Goal: Task Accomplishment & Management: Manage account settings

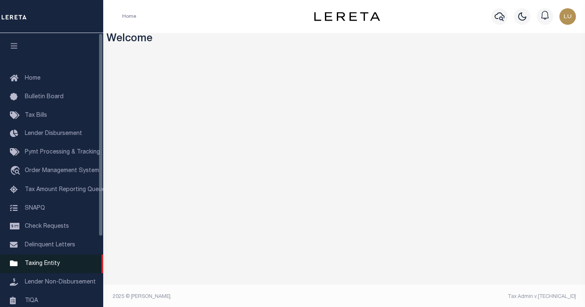
click at [53, 267] on span "Taxing Entity" at bounding box center [42, 264] width 35 height 6
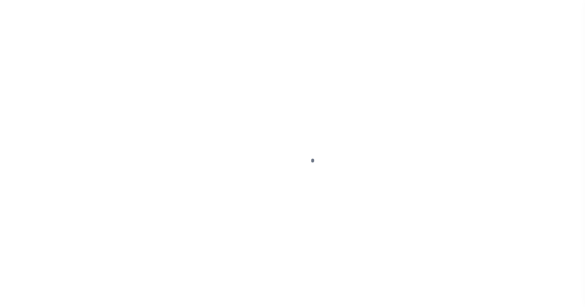
scroll to position [95, 0]
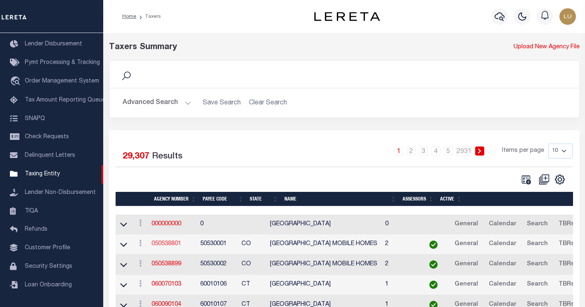
click at [168, 244] on link "050538801" at bounding box center [167, 244] width 30 height 6
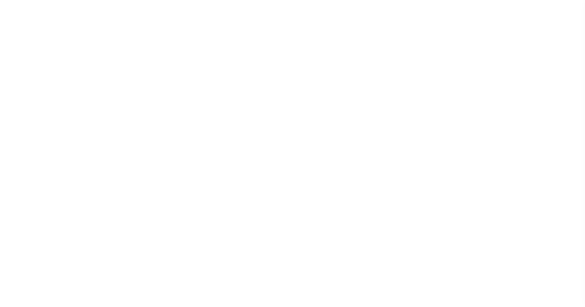
select select
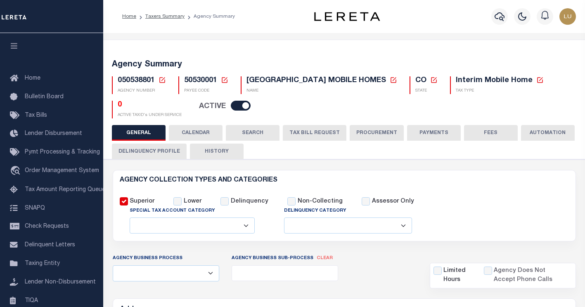
click at [225, 76] on icon at bounding box center [224, 79] width 7 height 7
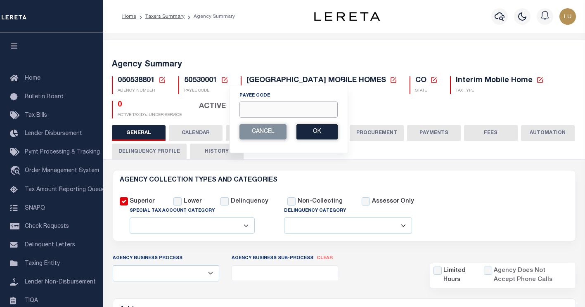
click at [263, 110] on input "Payee Code" at bounding box center [289, 110] width 98 height 16
paste input "60070220"
type input "60070220"
click at [328, 131] on button "Ok" at bounding box center [317, 131] width 41 height 15
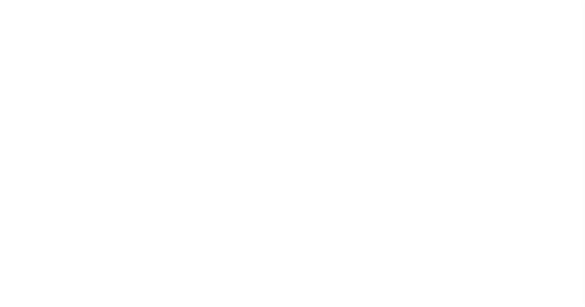
select select
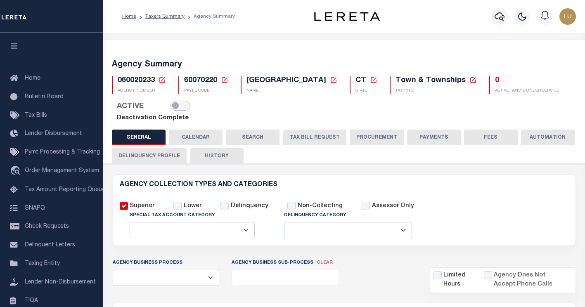
click at [172, 109] on input "checkbox" at bounding box center [181, 106] width 20 height 10
checkbox input "true"
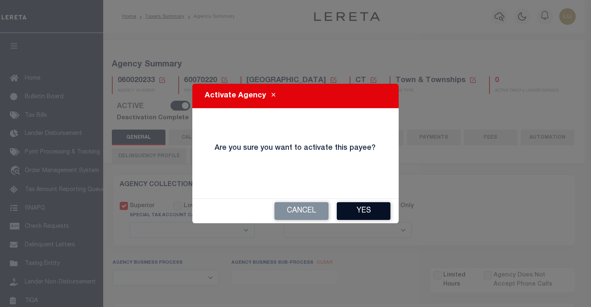
click at [361, 215] on button "Yes" at bounding box center [364, 211] width 54 height 18
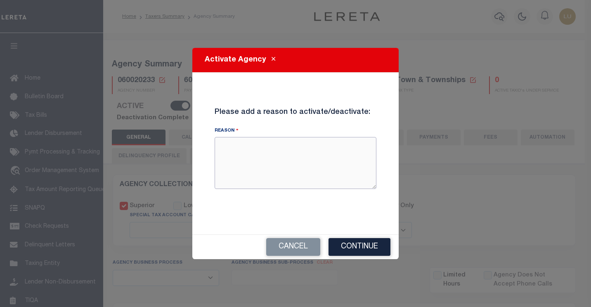
click at [310, 178] on textarea "Reason" at bounding box center [296, 163] width 162 height 52
type textarea "testing"
click at [360, 246] on button "Continue" at bounding box center [360, 247] width 62 height 18
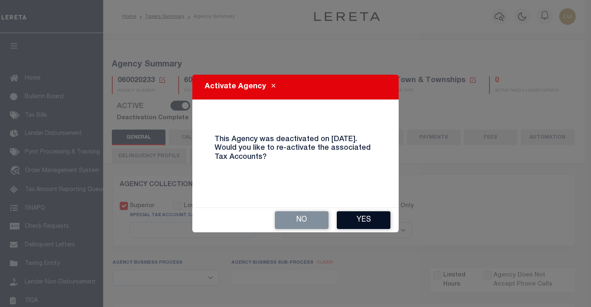
click at [352, 213] on button "Yes" at bounding box center [364, 220] width 54 height 18
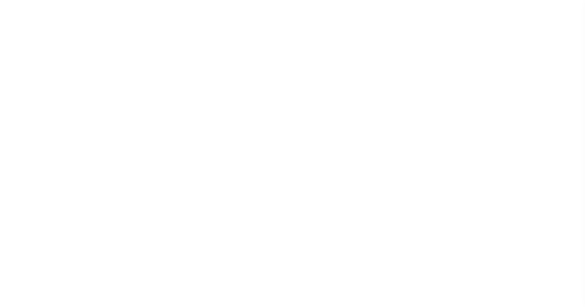
select select
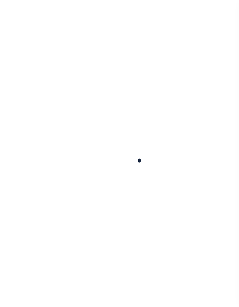
select select
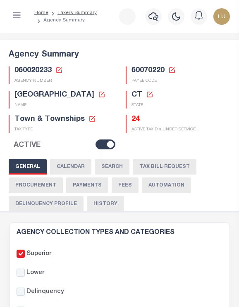
checkbox input "false"
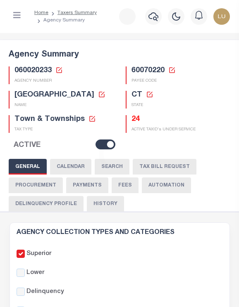
type input "901317009"
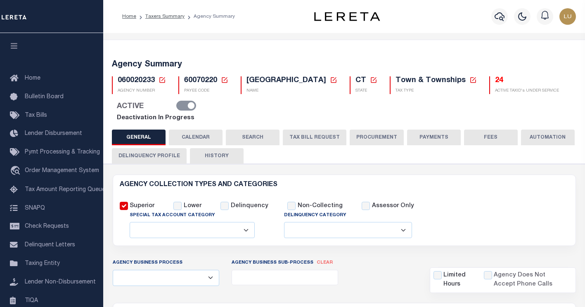
select select
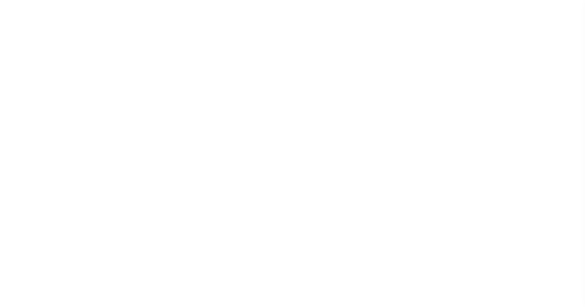
select select
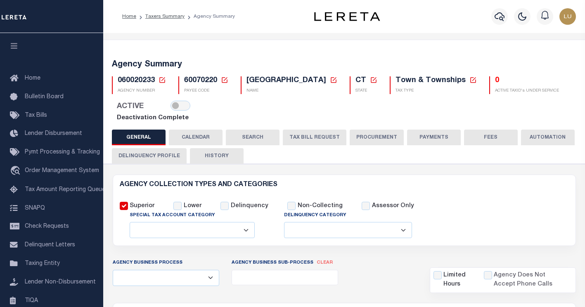
select select
click at [171, 109] on input "checkbox" at bounding box center [181, 106] width 20 height 10
checkbox input "true"
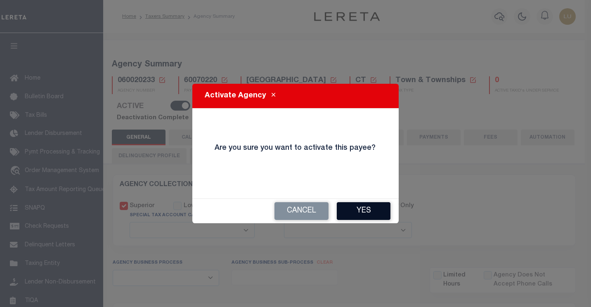
click at [366, 207] on button "Yes" at bounding box center [364, 211] width 54 height 18
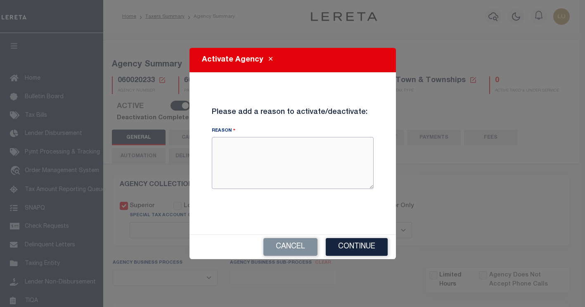
click at [305, 166] on textarea "Reason" at bounding box center [293, 163] width 162 height 52
click at [278, 150] on textarea "testing" at bounding box center [293, 163] width 162 height 52
type textarea "testing reactivation"
click at [368, 246] on button "Continue" at bounding box center [357, 247] width 62 height 18
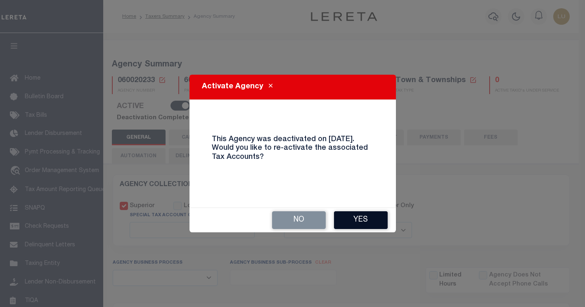
click at [358, 218] on button "Yes" at bounding box center [361, 220] width 54 height 18
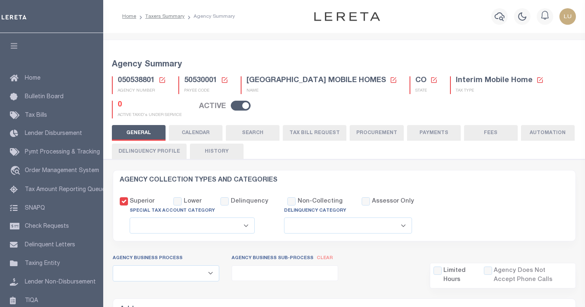
select select
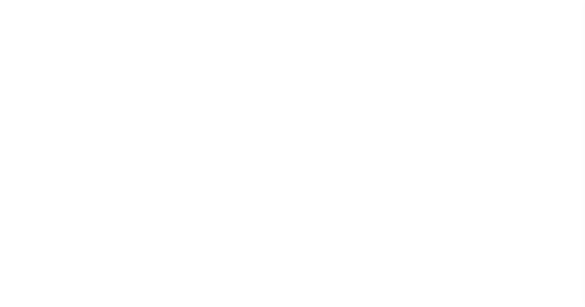
select select
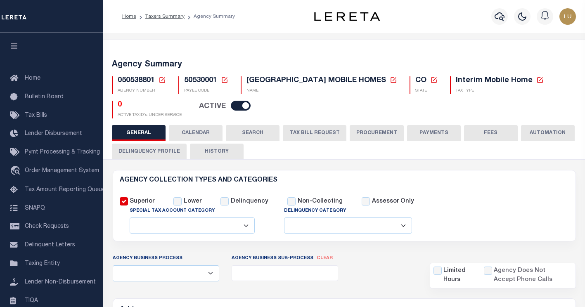
click at [225, 79] on icon at bounding box center [224, 79] width 7 height 7
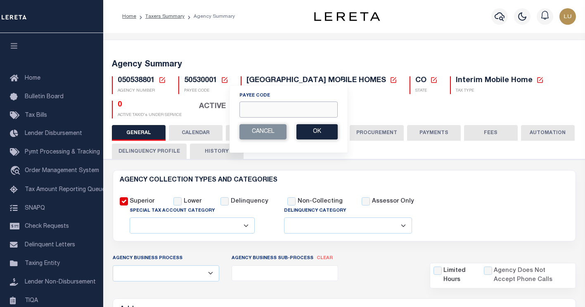
click at [282, 107] on input "Payee Code" at bounding box center [289, 110] width 98 height 16
paste input "60070220"
type input "60070220"
click at [321, 129] on button "Ok" at bounding box center [317, 131] width 41 height 15
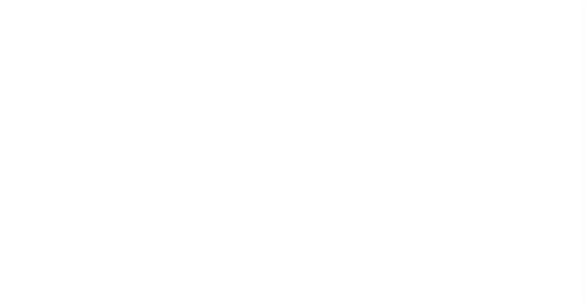
select select
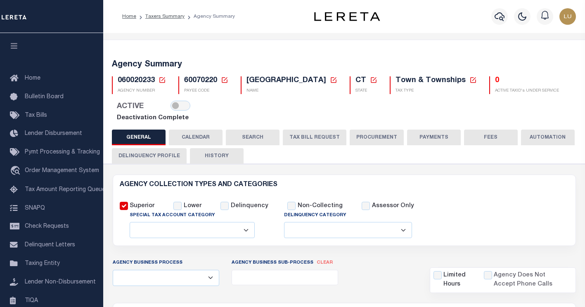
click at [166, 101] on div "ACTIVE" at bounding box center [150, 107] width 77 height 12
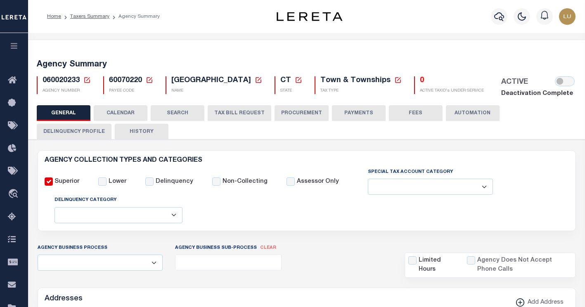
click at [148, 81] on icon at bounding box center [149, 79] width 7 height 7
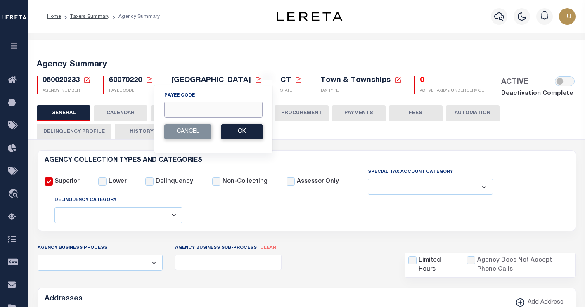
click at [182, 109] on input "Payee Code" at bounding box center [213, 110] width 98 height 16
paste input "401200000"
type input "401200000"
click at [235, 134] on button "Ok" at bounding box center [241, 131] width 41 height 15
click at [249, 133] on button "Ok" at bounding box center [241, 131] width 41 height 15
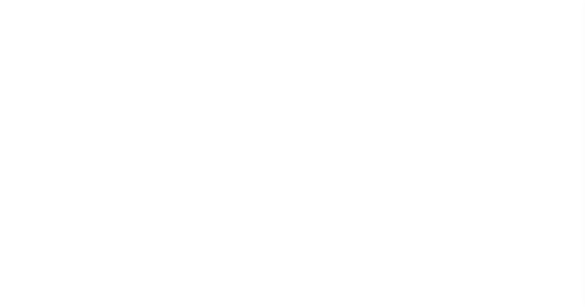
select select
checkbox input "false"
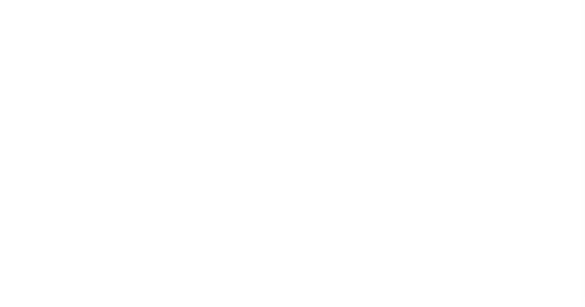
checkbox input "false"
type input "401200000"
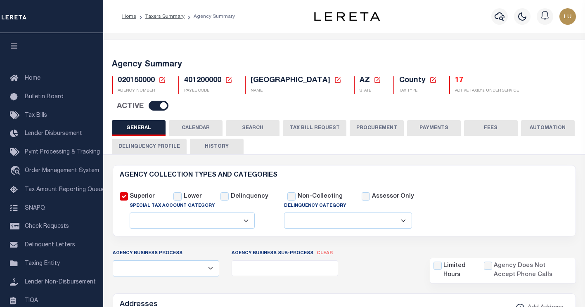
click at [204, 81] on span "401200000" at bounding box center [202, 80] width 37 height 7
click at [204, 80] on span "401200000" at bounding box center [202, 80] width 37 height 7
copy span "401200000"
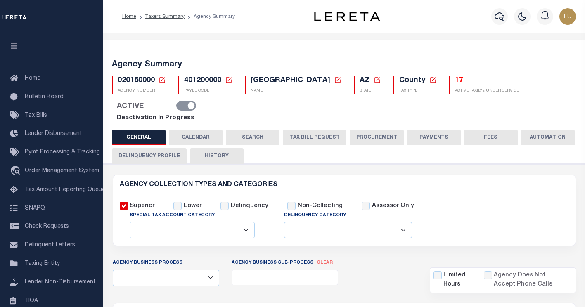
select select
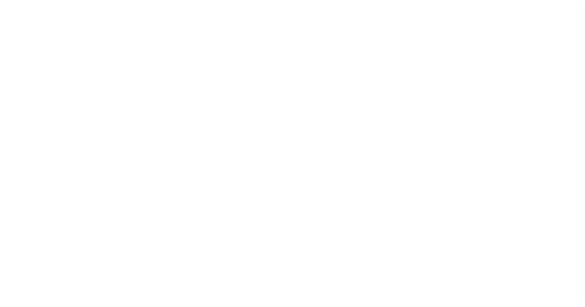
select select
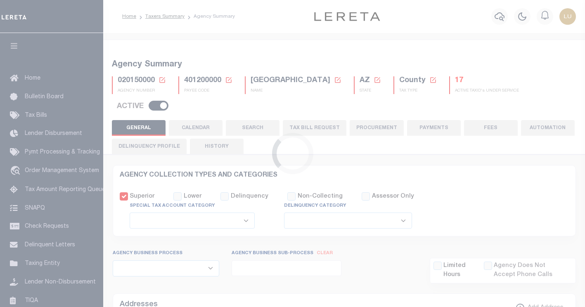
checkbox input "false"
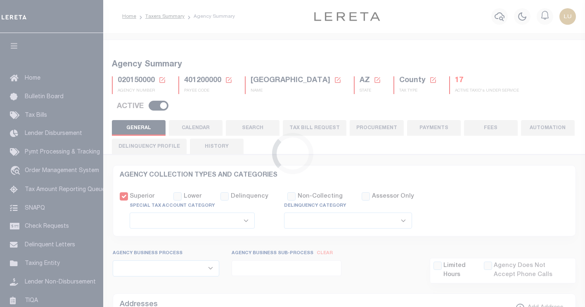
type input "401200000"
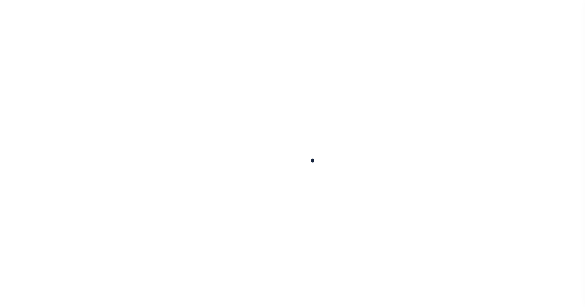
select select
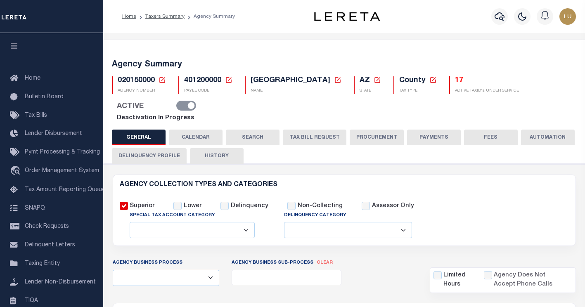
checkbox input "false"
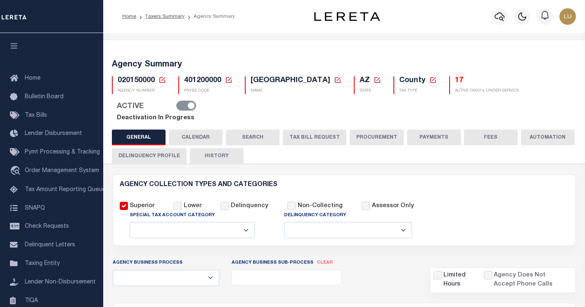
type input "401200000"
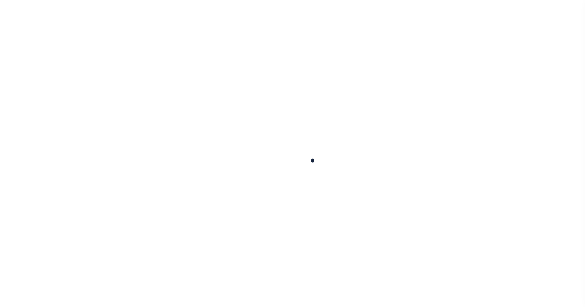
select select
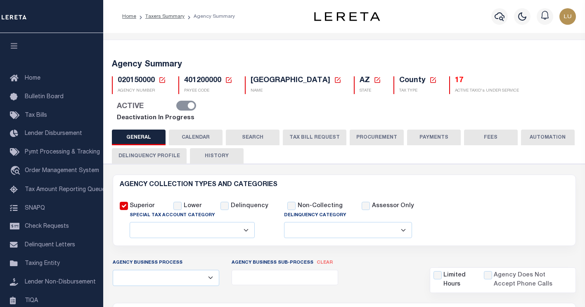
checkbox input "false"
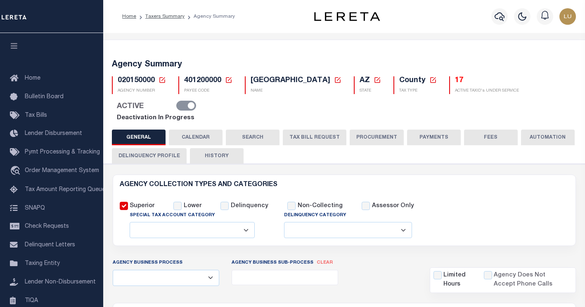
type input "401200000"
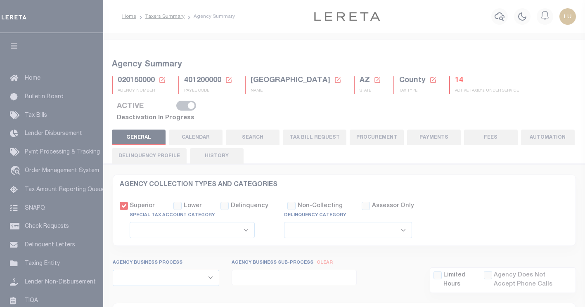
select select
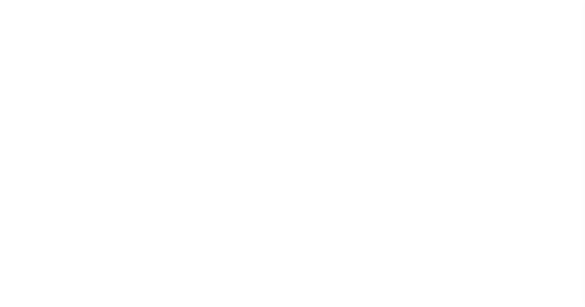
select select
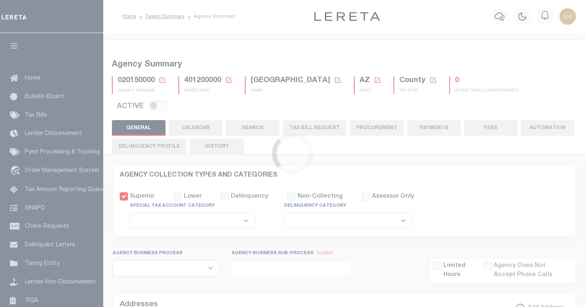
select select
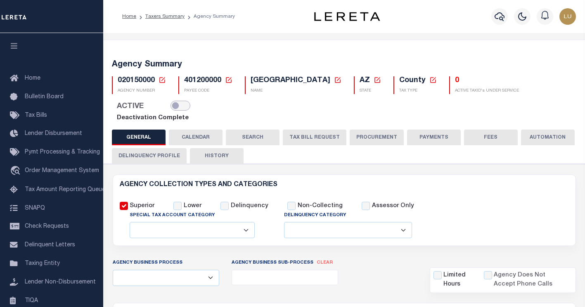
click at [176, 102] on input "checkbox" at bounding box center [181, 106] width 20 height 10
checkbox input "true"
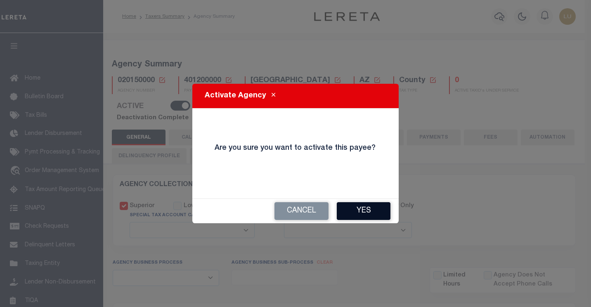
click at [353, 207] on button "Yes" at bounding box center [364, 211] width 54 height 18
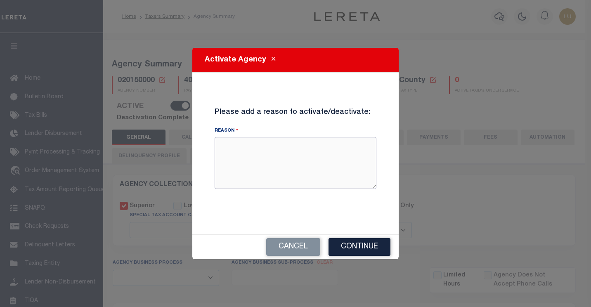
click at [295, 166] on textarea "Reason" at bounding box center [296, 163] width 162 height 52
type textarea "testing reactivatioin"
click at [370, 245] on button "Continue" at bounding box center [360, 247] width 62 height 18
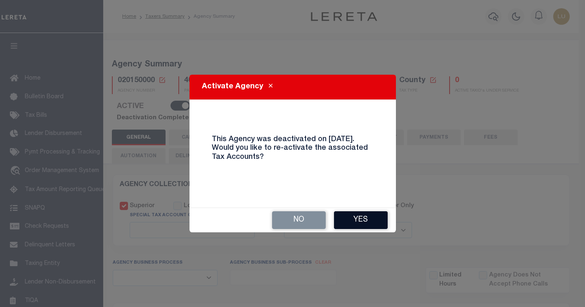
click at [370, 221] on button "Yes" at bounding box center [361, 220] width 54 height 18
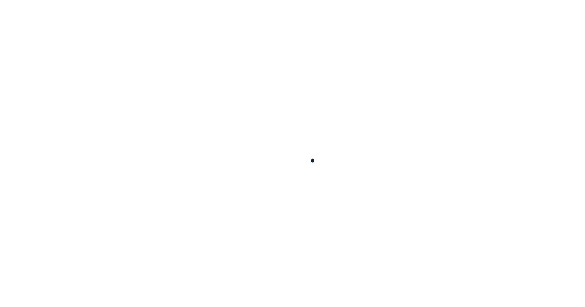
select select
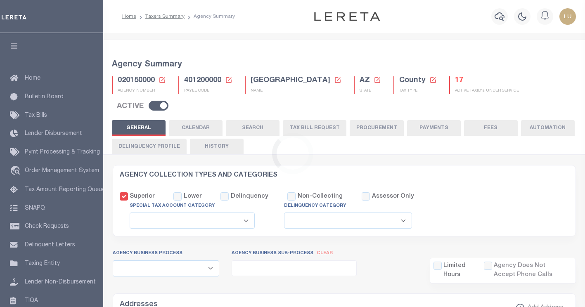
checkbox input "false"
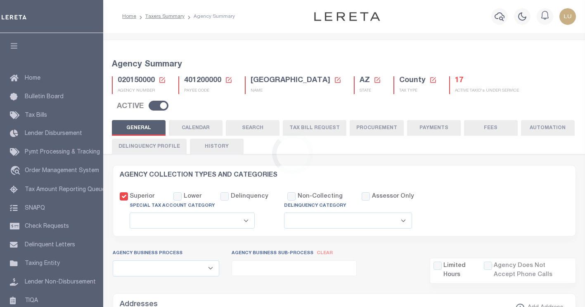
type input "401200000"
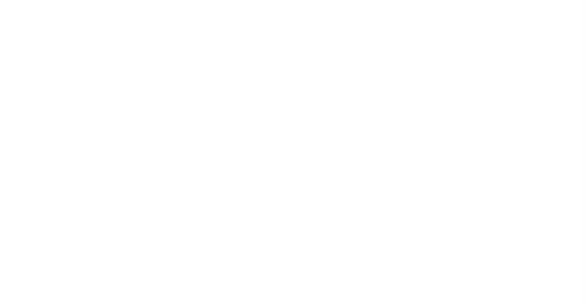
select select
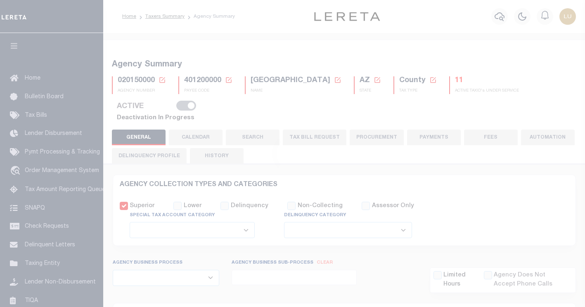
select select
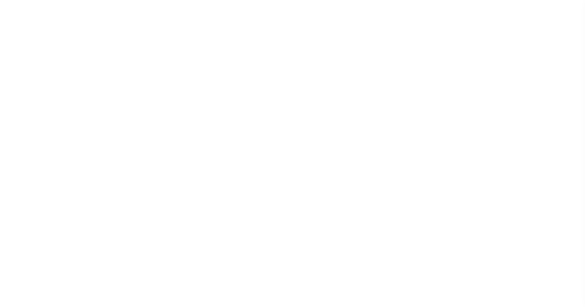
select select
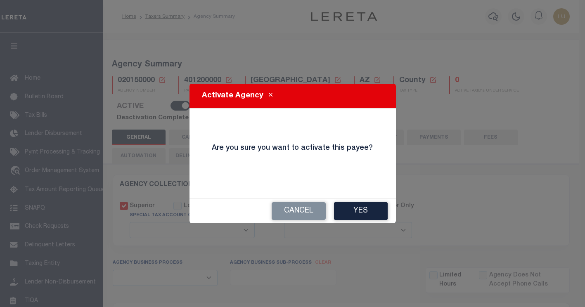
select select
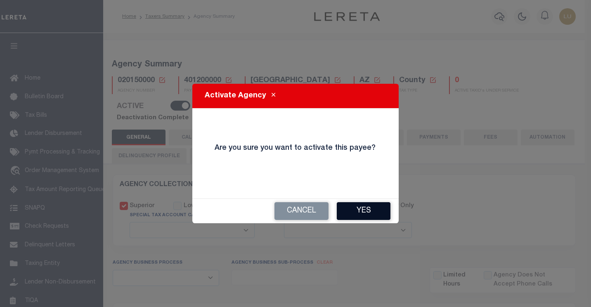
click at [368, 205] on button "Yes" at bounding box center [364, 211] width 54 height 18
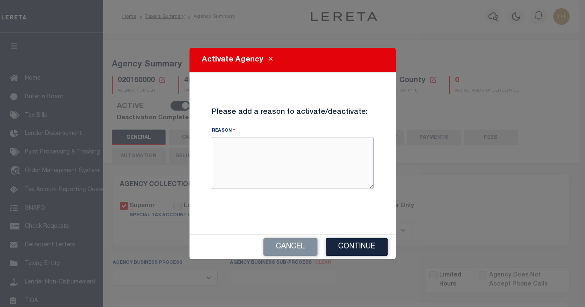
click at [307, 155] on textarea "Reason" at bounding box center [293, 163] width 162 height 52
type textarea "testing reactivation"
click at [372, 247] on button "Continue" at bounding box center [357, 247] width 62 height 18
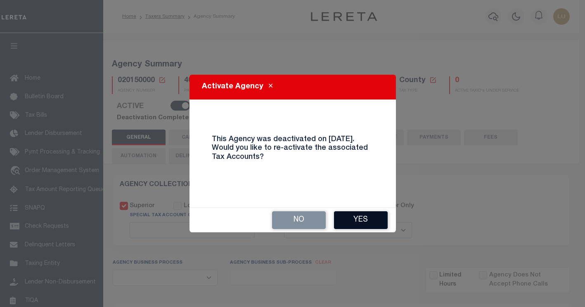
click at [367, 225] on button "Yes" at bounding box center [361, 220] width 54 height 18
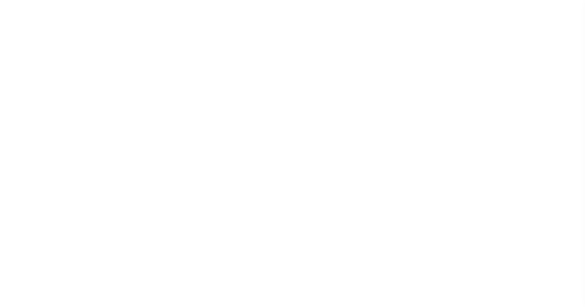
select select
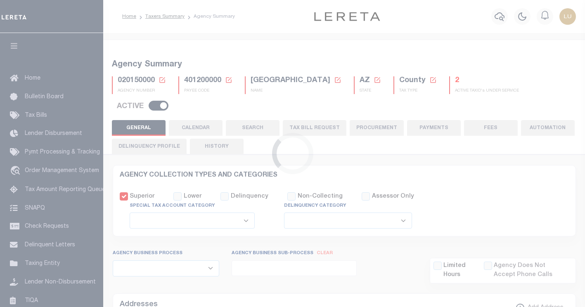
select select
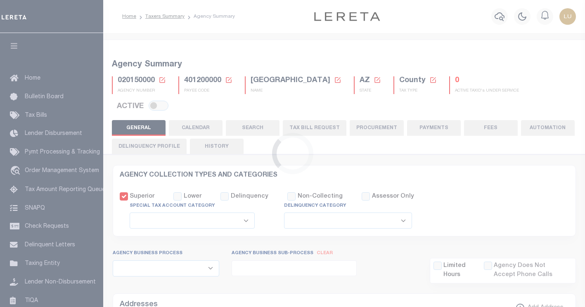
select select
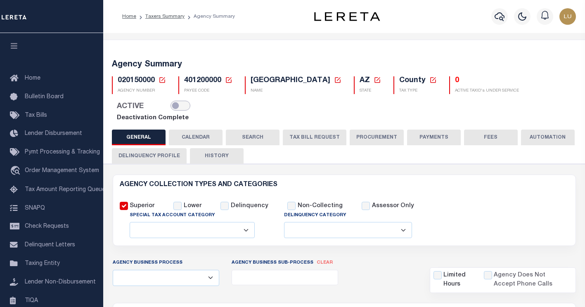
click at [171, 105] on input "checkbox" at bounding box center [181, 106] width 20 height 10
checkbox input "true"
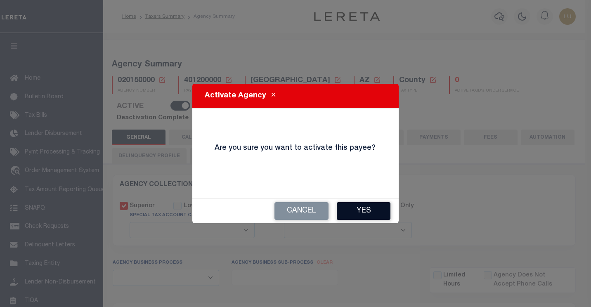
click at [355, 205] on button "Yes" at bounding box center [364, 211] width 54 height 18
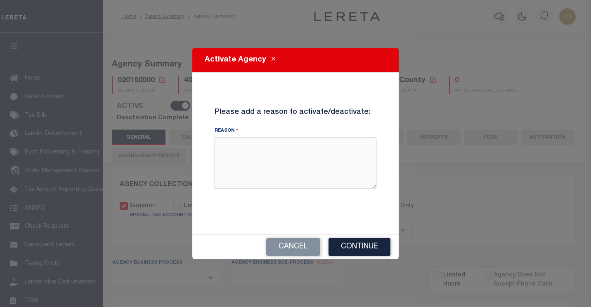
click at [305, 167] on textarea "Reason" at bounding box center [296, 163] width 162 height 52
type textarea "Testing reactivation"
click at [367, 242] on button "Continue" at bounding box center [360, 247] width 62 height 18
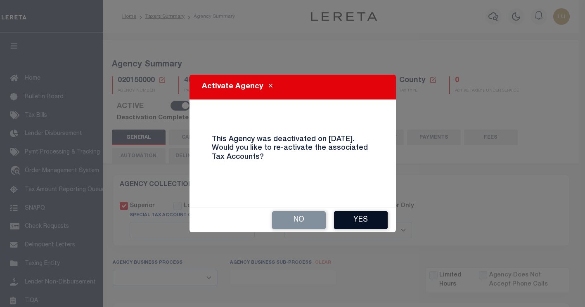
click at [358, 219] on button "Yes" at bounding box center [361, 220] width 54 height 18
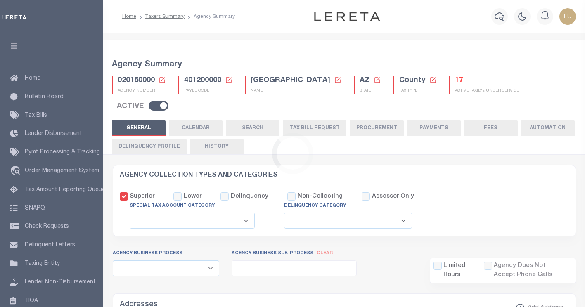
select select
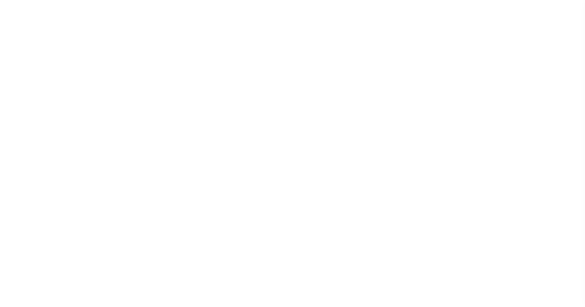
select select
checkbox input "false"
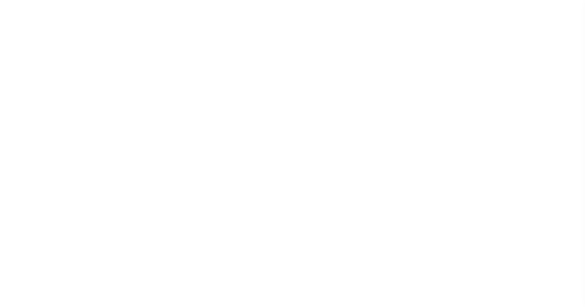
checkbox input "false"
type input "401200000"
select select
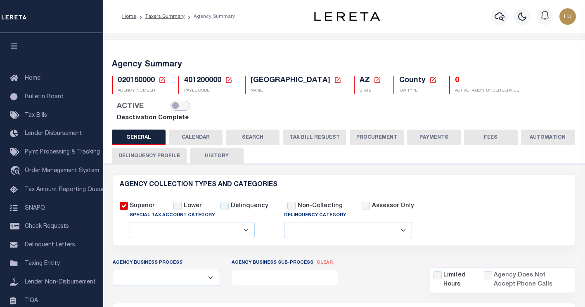
click at [179, 107] on input "checkbox" at bounding box center [181, 106] width 20 height 10
checkbox input "true"
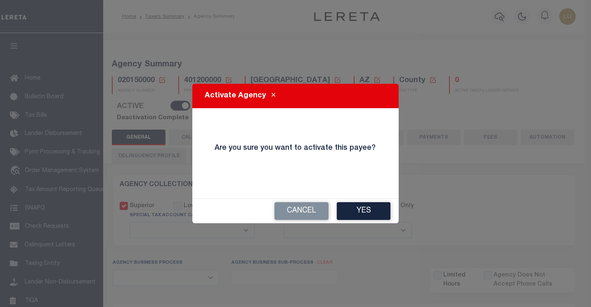
click at [394, 216] on div "Cancel Yes" at bounding box center [295, 211] width 206 height 24
click at [378, 212] on button "Yes" at bounding box center [364, 211] width 54 height 18
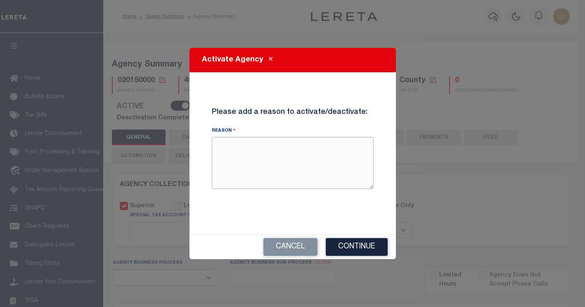
click at [291, 164] on textarea "Reason" at bounding box center [293, 163] width 162 height 52
type textarea "Testing reactivation with tax accounts"
click at [365, 251] on button "Continue" at bounding box center [357, 247] width 62 height 18
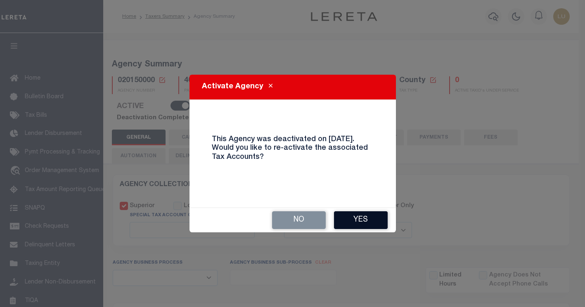
click at [355, 223] on button "Yes" at bounding box center [361, 220] width 54 height 18
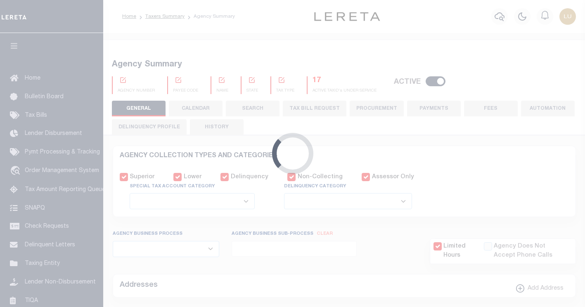
select select
checkbox input "false"
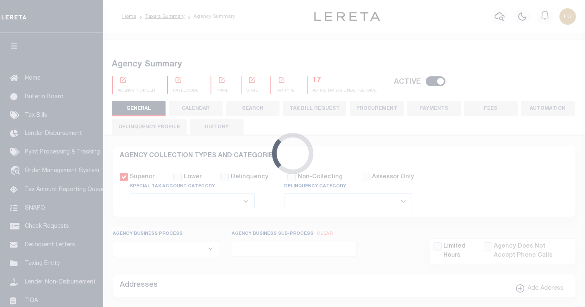
checkbox input "false"
type input "401200000"
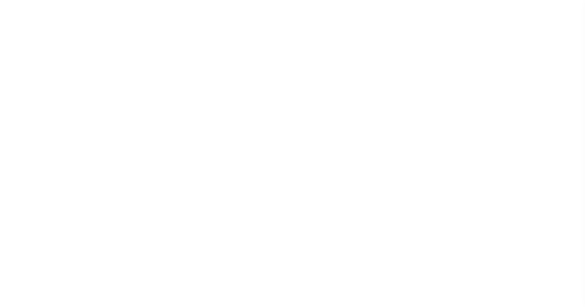
select select
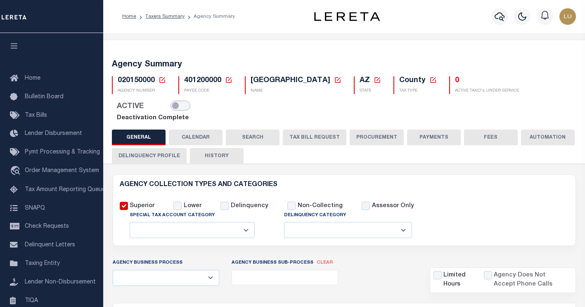
click at [180, 102] on input "checkbox" at bounding box center [181, 106] width 20 height 10
checkbox input "true"
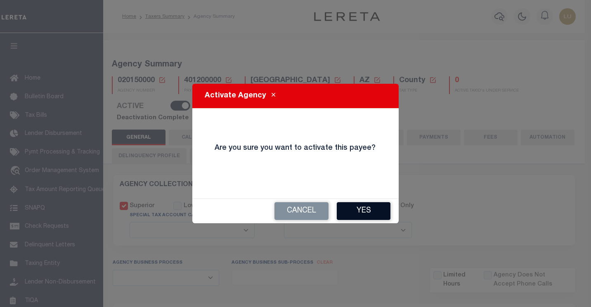
click at [366, 208] on button "Yes" at bounding box center [364, 211] width 54 height 18
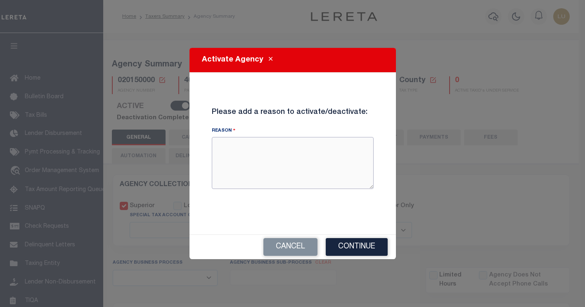
click at [299, 170] on textarea "Reason" at bounding box center [293, 163] width 162 height 52
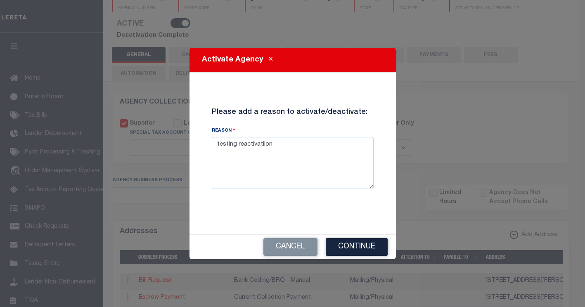
click at [346, 236] on div "Cancel Continue" at bounding box center [293, 247] width 206 height 24
type textarea "testing reactivation"
click at [355, 247] on button "Continue" at bounding box center [357, 247] width 62 height 18
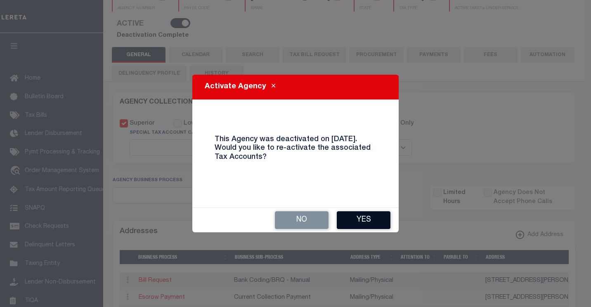
click at [354, 217] on button "Yes" at bounding box center [364, 220] width 54 height 18
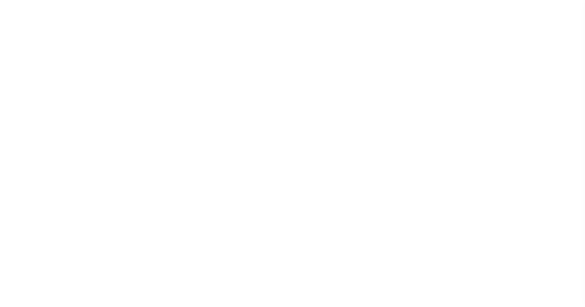
select select
checkbox input "false"
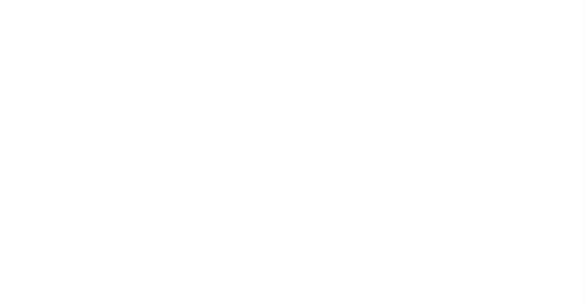
checkbox input "false"
type input "401200000"
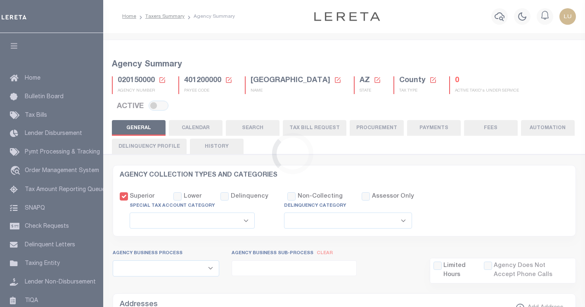
select select
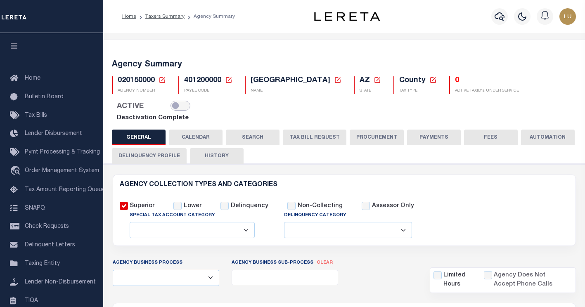
click at [173, 110] on input "checkbox" at bounding box center [181, 106] width 20 height 10
checkbox input "true"
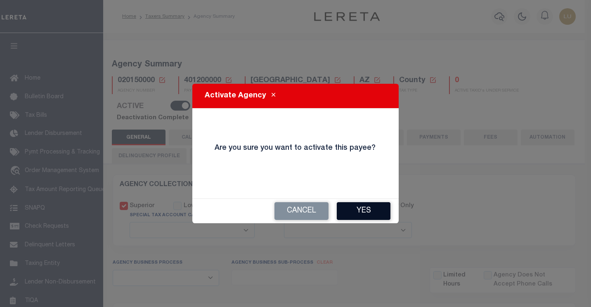
click at [355, 204] on button "Yes" at bounding box center [364, 211] width 54 height 18
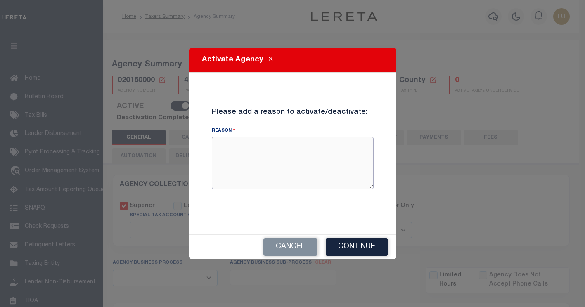
click at [294, 162] on textarea "Reason" at bounding box center [293, 163] width 162 height 52
paste textarea "Reactivating agency"
type textarea "Reactivating agency"
click at [368, 244] on button "Continue" at bounding box center [357, 247] width 62 height 18
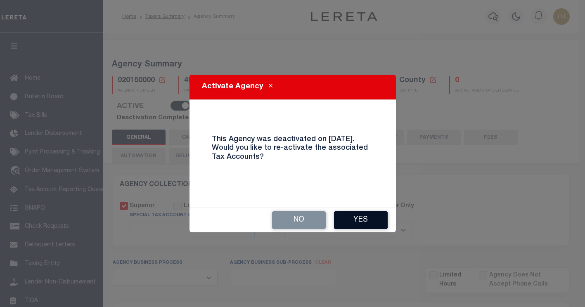
click at [366, 221] on button "Yes" at bounding box center [361, 220] width 54 height 18
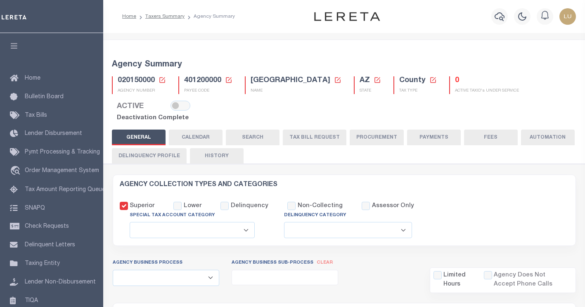
select select
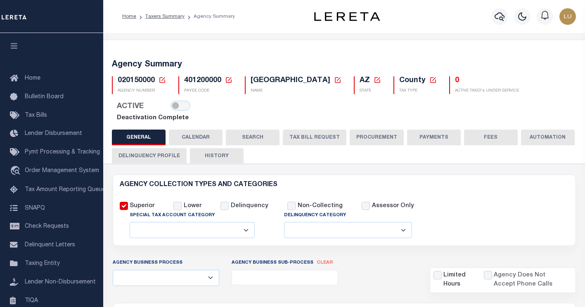
click at [230, 79] on icon at bounding box center [229, 80] width 6 height 6
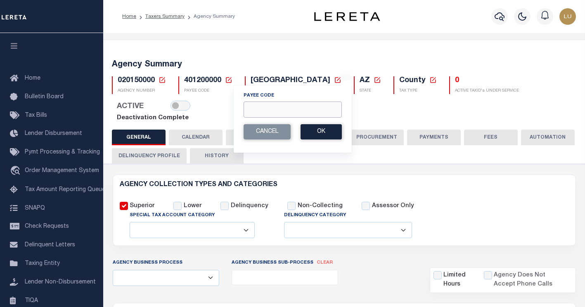
click at [277, 109] on input "Payee Code" at bounding box center [293, 110] width 98 height 16
paste input "60050110"
type input "60050110"
click at [316, 128] on button "Ok" at bounding box center [321, 131] width 41 height 15
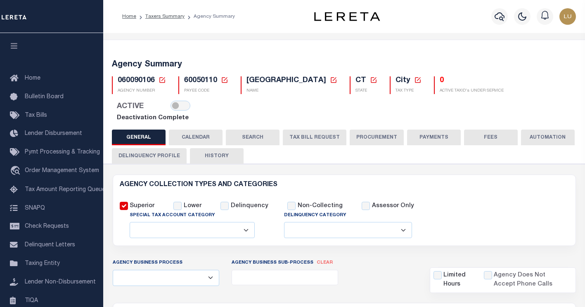
select select
click at [190, 101] on input "checkbox" at bounding box center [181, 106] width 20 height 10
checkbox input "true"
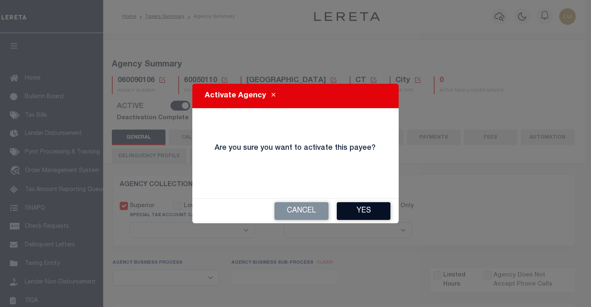
click at [367, 209] on button "Yes" at bounding box center [364, 211] width 54 height 18
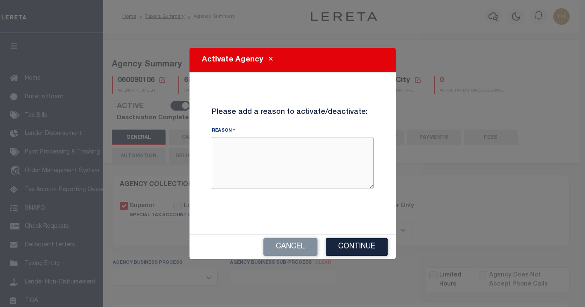
click at [262, 171] on textarea "Reason" at bounding box center [293, 163] width 162 height 52
paste textarea "Reactivating agency"
type textarea "Reactivating agency"
click at [365, 247] on button "Continue" at bounding box center [357, 247] width 62 height 18
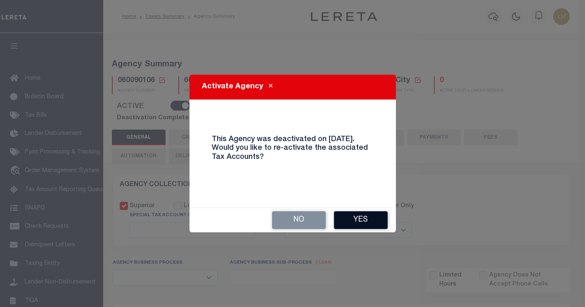
click at [360, 221] on button "Yes" at bounding box center [361, 220] width 54 height 18
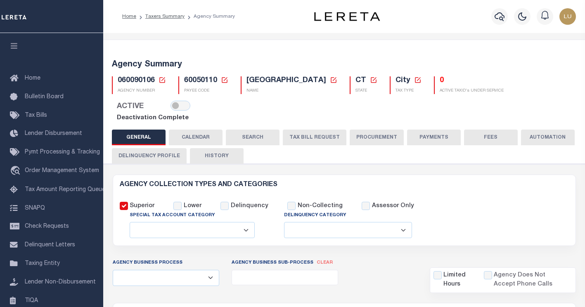
select select
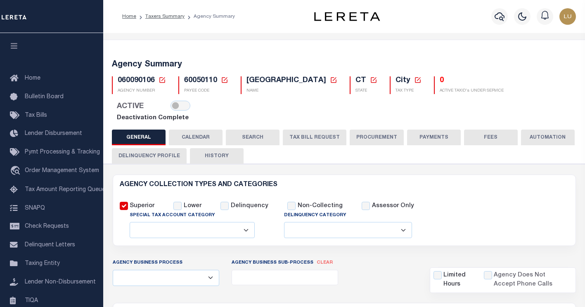
drag, startPoint x: 472, startPoint y: 3, endPoint x: 298, endPoint y: 63, distance: 184.1
click at [298, 63] on h5 "Agency Summary" at bounding box center [344, 65] width 465 height 10
click at [225, 77] on link at bounding box center [224, 80] width 7 height 7
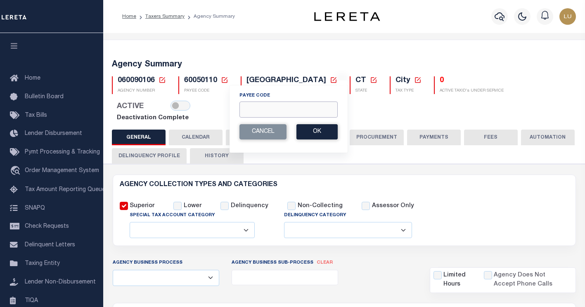
click at [264, 103] on input "Payee Code" at bounding box center [289, 110] width 98 height 16
paste input "60070228"
type input "60070228"
click at [327, 136] on button "Ok" at bounding box center [317, 131] width 41 height 15
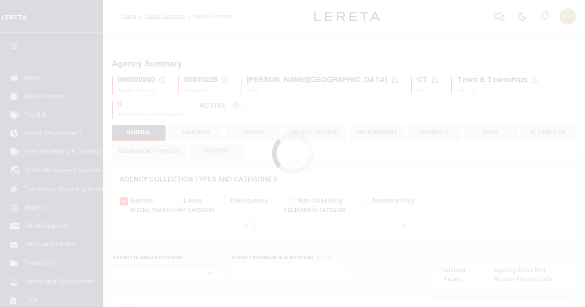
select select
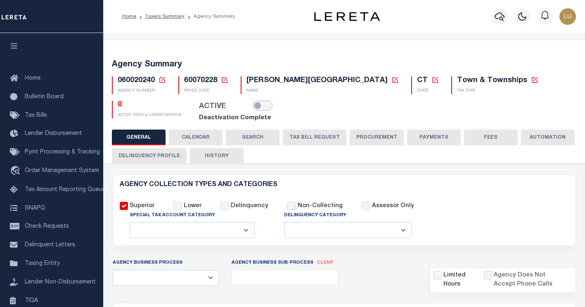
click at [253, 106] on input "checkbox" at bounding box center [263, 106] width 20 height 10
checkbox input "true"
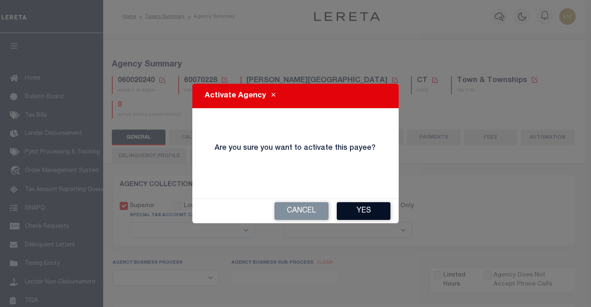
click at [371, 212] on button "Yes" at bounding box center [364, 211] width 54 height 18
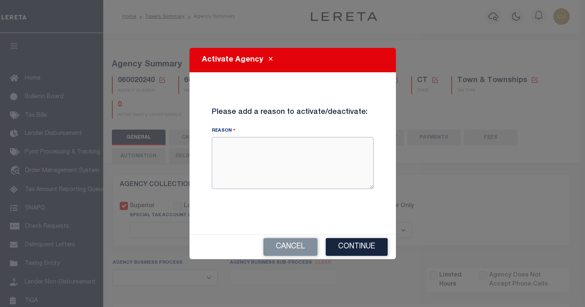
click at [304, 151] on textarea "Reason" at bounding box center [293, 163] width 162 height 52
type textarea "Reactivating agency"
click at [376, 242] on button "Continue" at bounding box center [357, 247] width 62 height 18
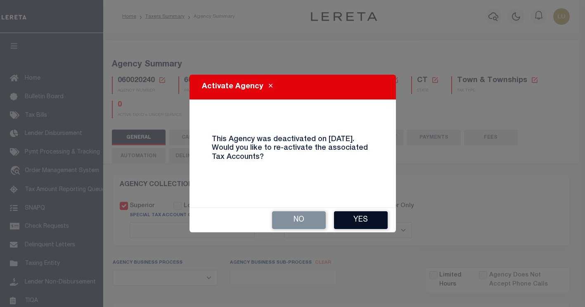
click at [372, 220] on button "Yes" at bounding box center [361, 220] width 54 height 18
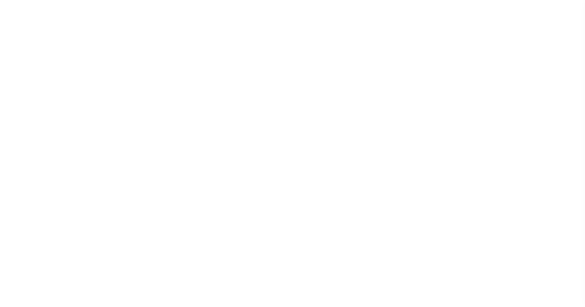
select select
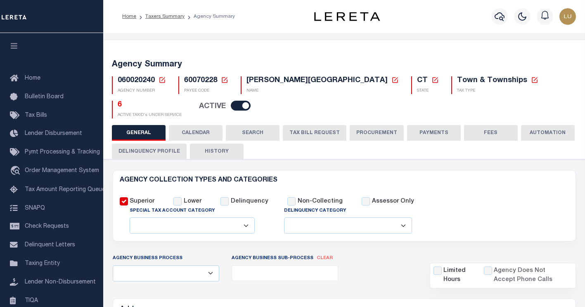
drag, startPoint x: 517, startPoint y: 0, endPoint x: 306, endPoint y: 13, distance: 211.8
click at [306, 13] on div "Home Taxers Summary Agency Summary" at bounding box center [212, 16] width 193 height 17
click at [223, 80] on icon at bounding box center [224, 79] width 7 height 7
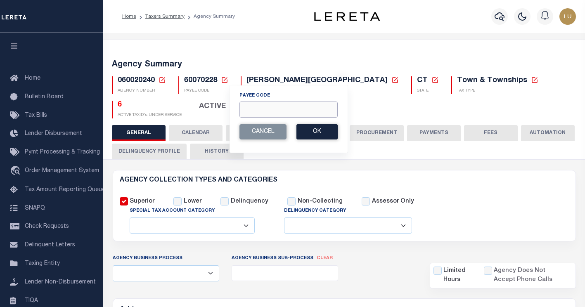
drag, startPoint x: 269, startPoint y: 109, endPoint x: 278, endPoint y: 109, distance: 9.1
click at [269, 109] on input "Payee Code" at bounding box center [289, 110] width 98 height 16
paste input "60070220"
type input "60070220"
click at [319, 133] on button "Ok" at bounding box center [317, 131] width 41 height 15
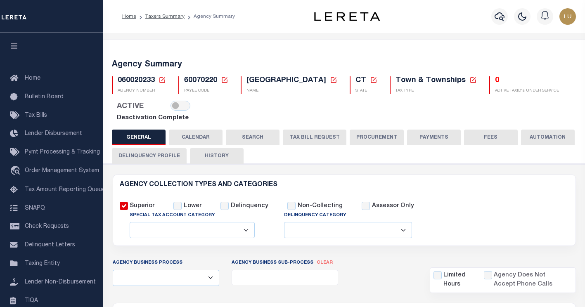
select select
click at [174, 106] on input "checkbox" at bounding box center [181, 106] width 20 height 10
checkbox input "true"
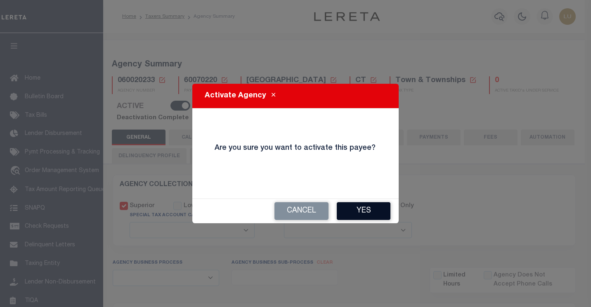
click at [365, 211] on button "Yes" at bounding box center [364, 211] width 54 height 18
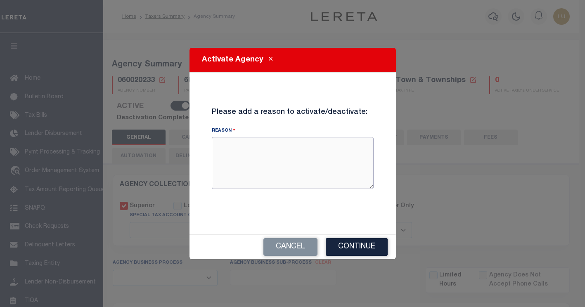
click at [309, 168] on textarea "Reason" at bounding box center [293, 163] width 162 height 52
type textarea "testing"
click at [356, 247] on button "Continue" at bounding box center [357, 247] width 62 height 18
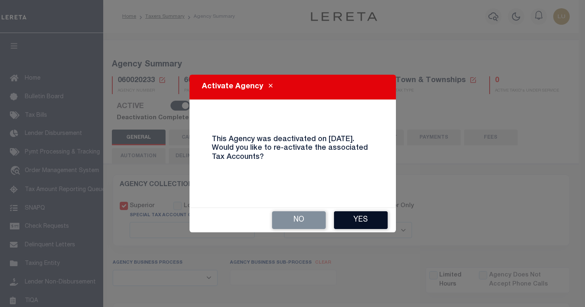
click at [358, 211] on button "Yes" at bounding box center [361, 220] width 54 height 18
